Goal: Information Seeking & Learning: Learn about a topic

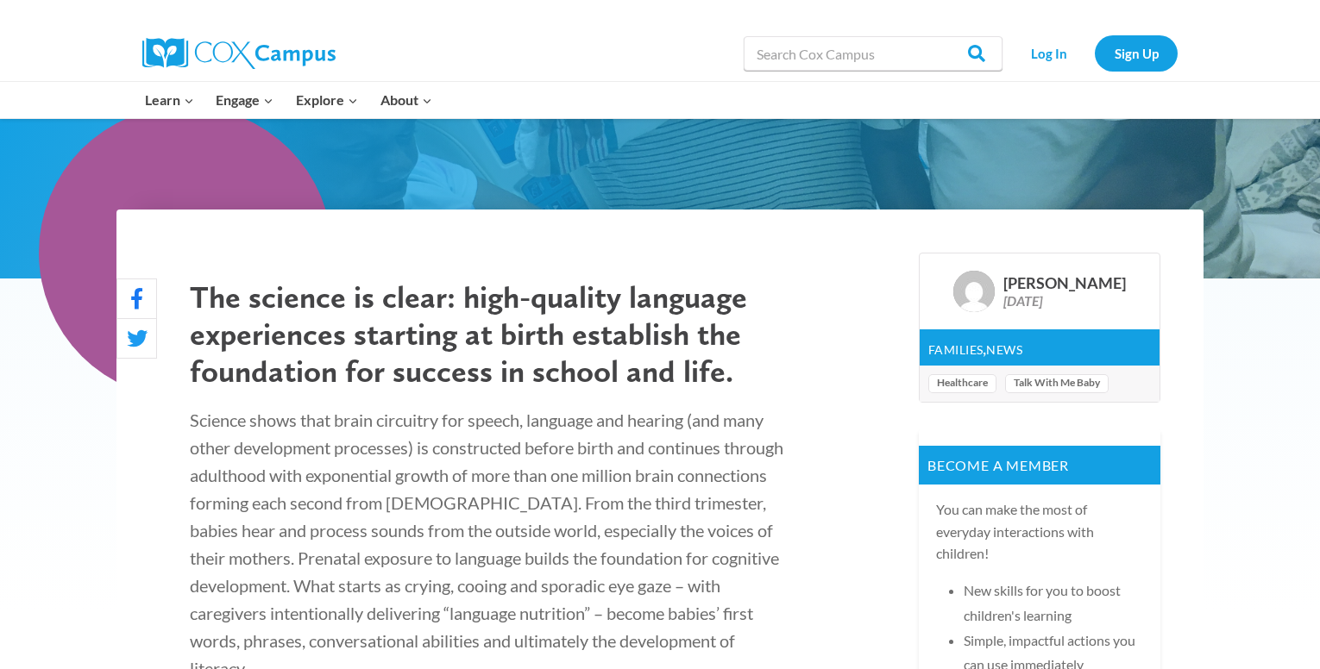
scroll to position [431, 0]
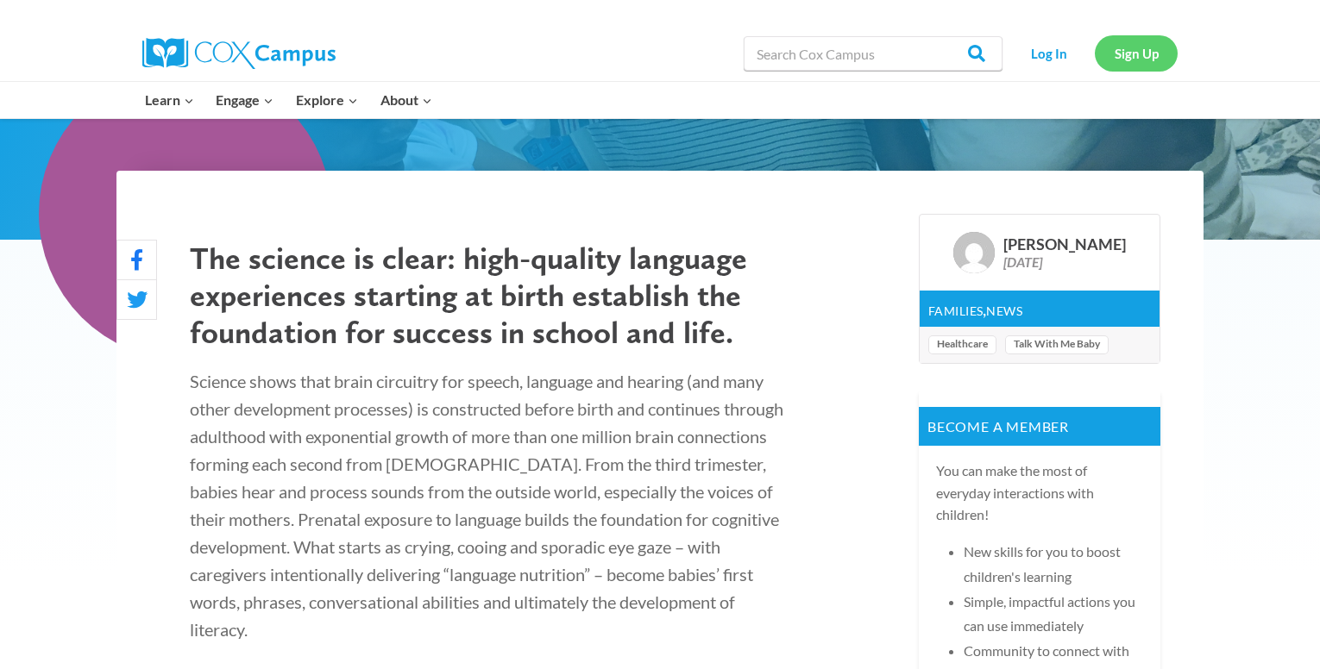
click at [1152, 49] on link "Sign Up" at bounding box center [1136, 52] width 83 height 35
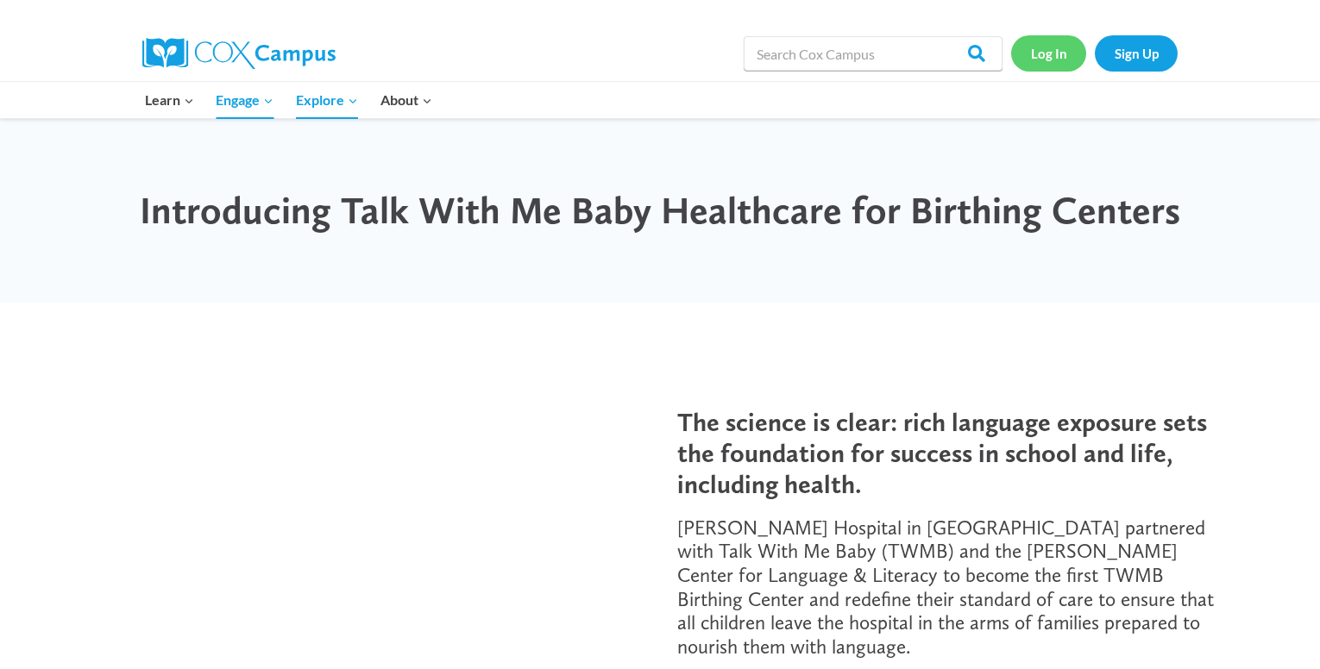
click at [1060, 59] on link "Log In" at bounding box center [1048, 52] width 75 height 35
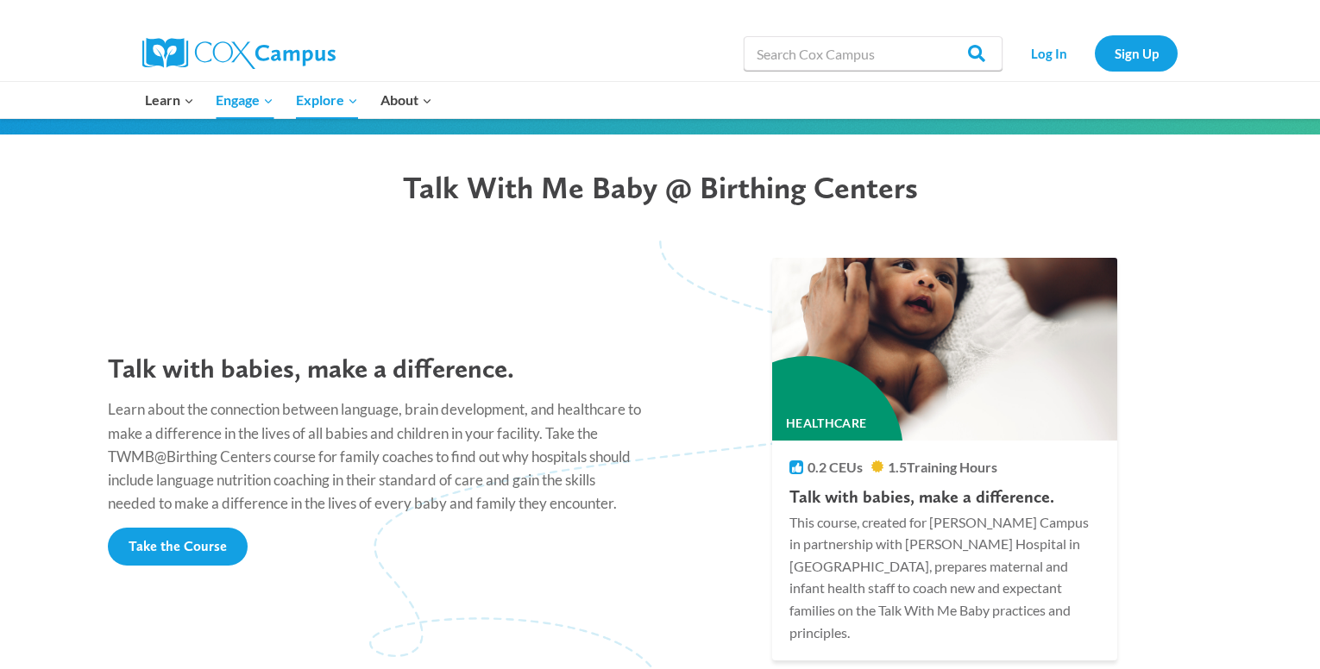
scroll to position [1355, 0]
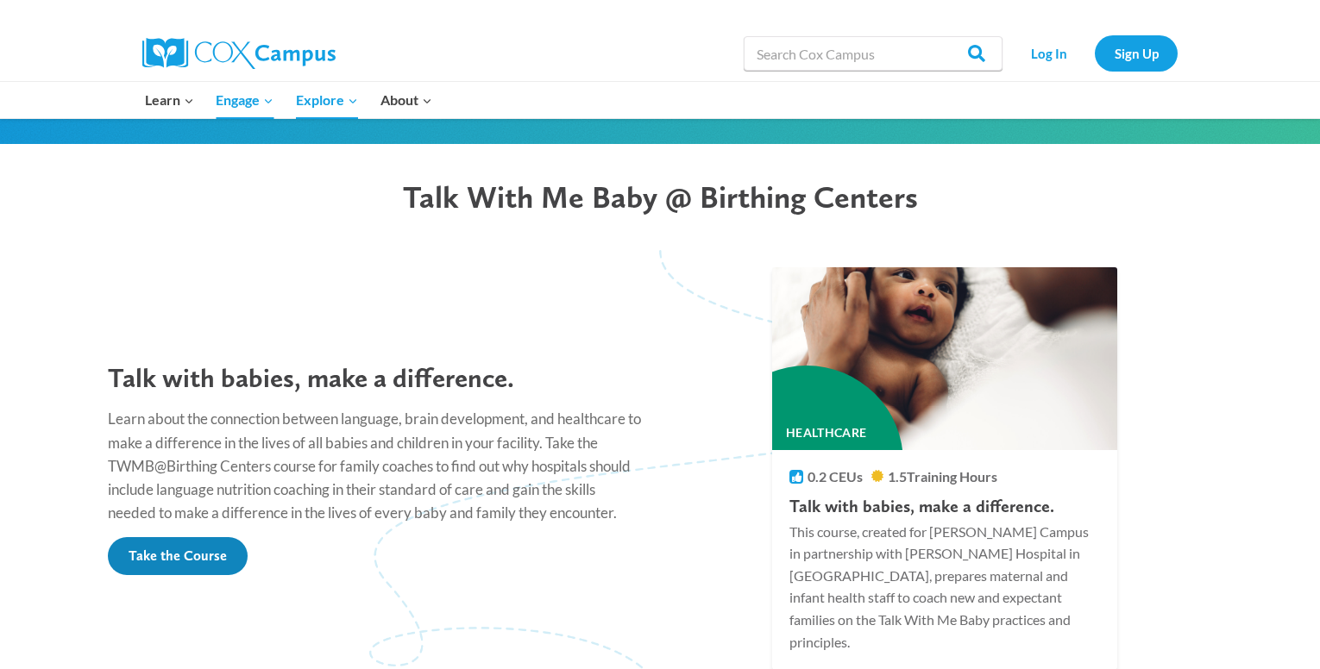
click at [220, 548] on span "Take the Course" at bounding box center [178, 556] width 98 height 16
